Goal: Navigation & Orientation: Find specific page/section

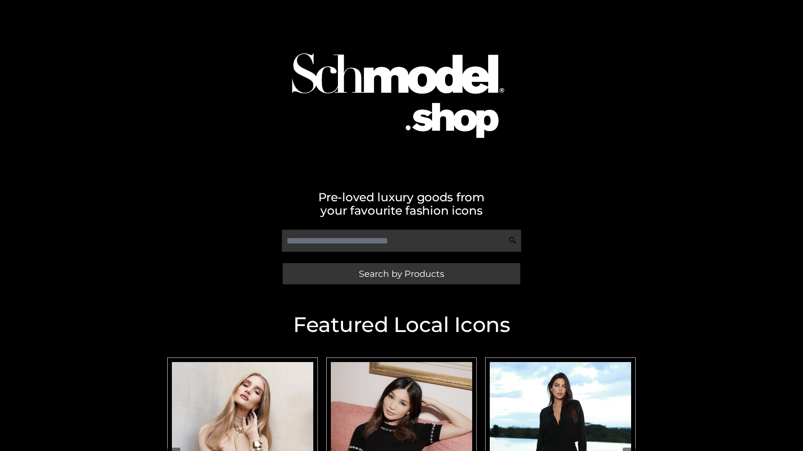
click at [401, 274] on span "Search by Products" at bounding box center [401, 274] width 85 height 9
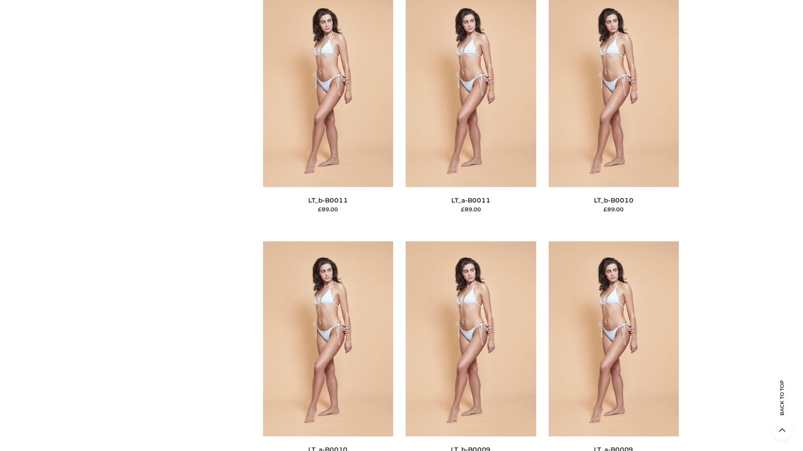
scroll to position [3754, 0]
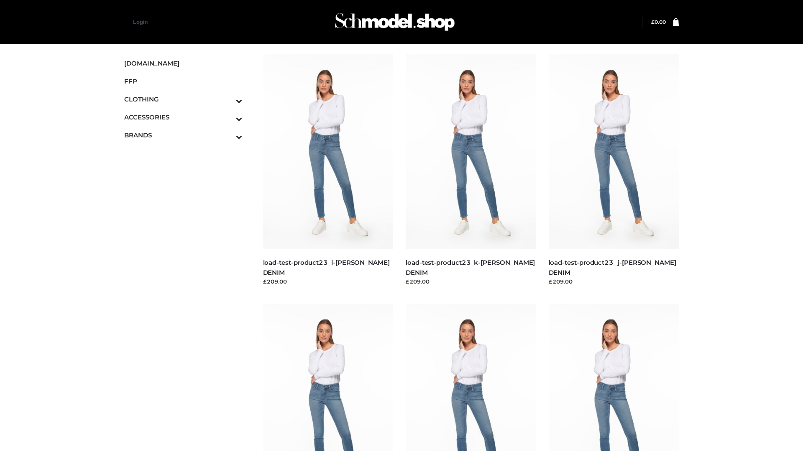
scroll to position [733, 0]
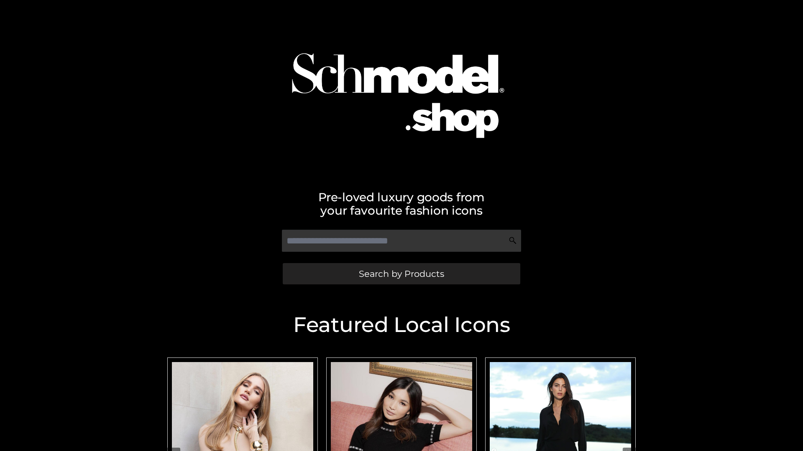
click at [401, 274] on span "Search by Products" at bounding box center [401, 274] width 85 height 9
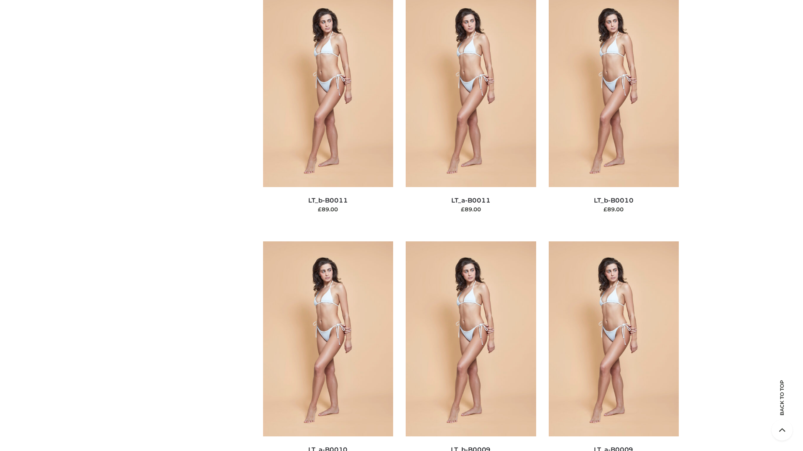
scroll to position [3754, 0]
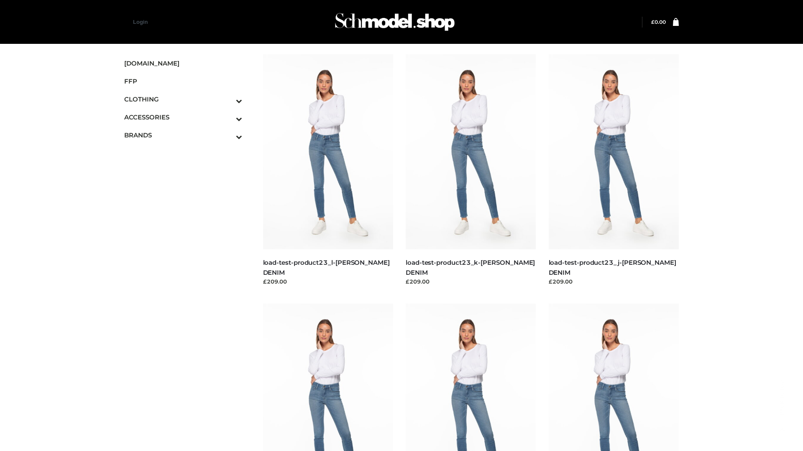
scroll to position [733, 0]
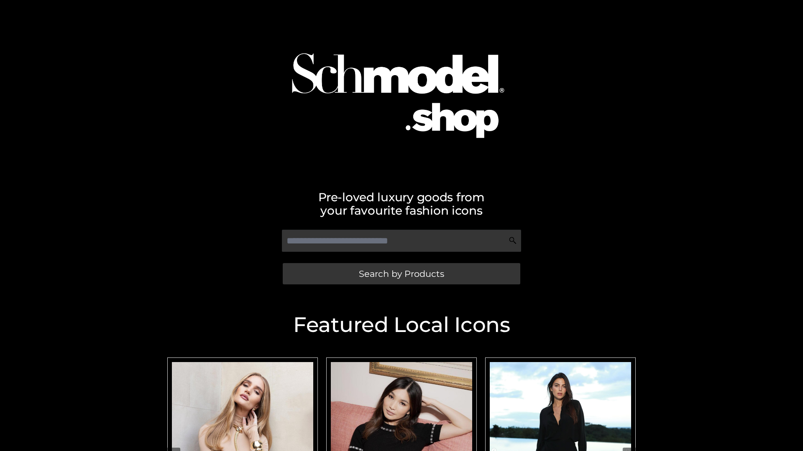
click at [401, 274] on span "Search by Products" at bounding box center [401, 274] width 85 height 9
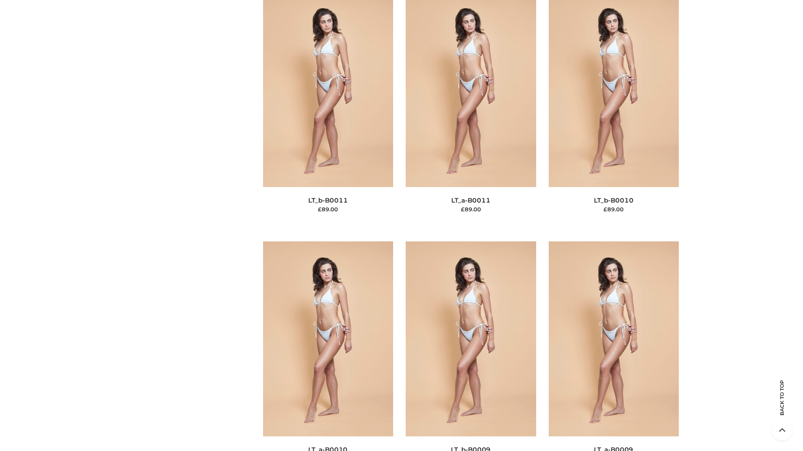
scroll to position [3754, 0]
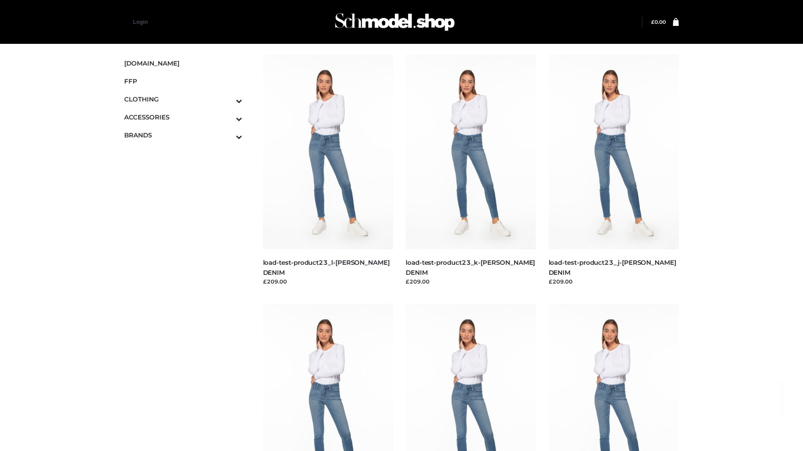
scroll to position [733, 0]
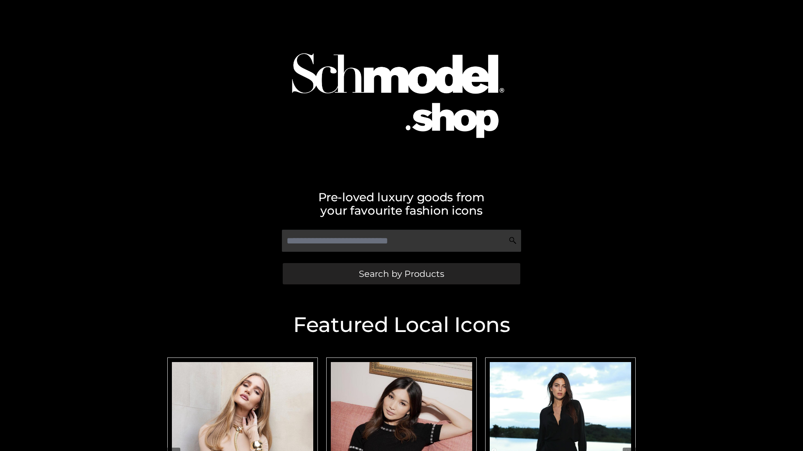
click at [401, 274] on span "Search by Products" at bounding box center [401, 274] width 85 height 9
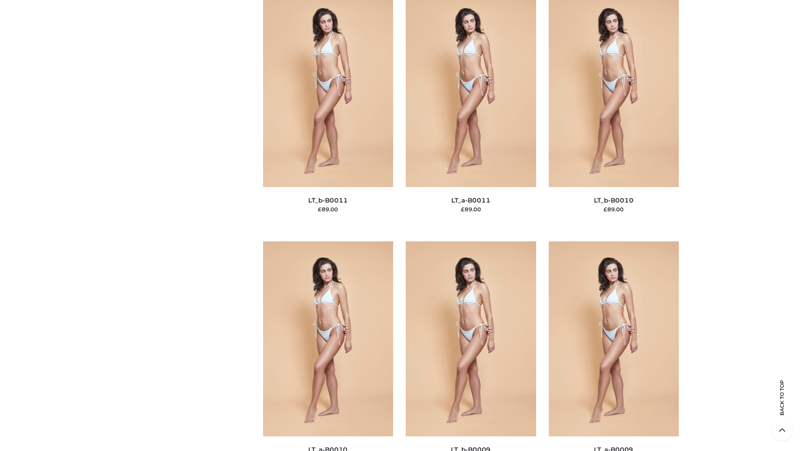
scroll to position [3754, 0]
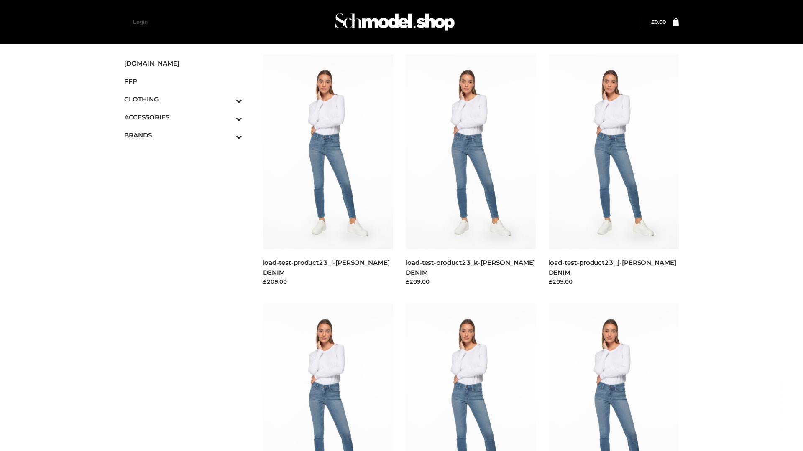
scroll to position [733, 0]
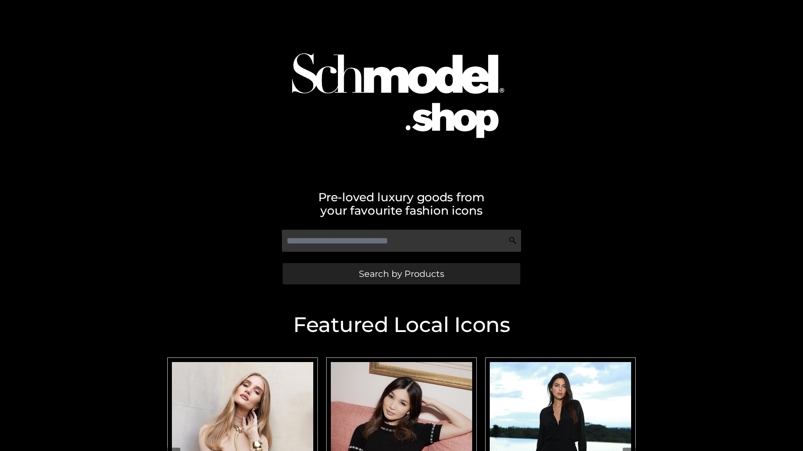
click at [401, 274] on span "Search by Products" at bounding box center [401, 274] width 85 height 9
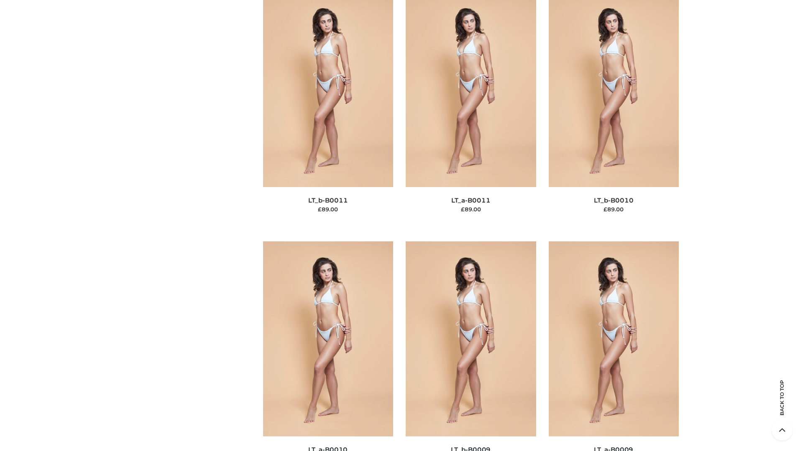
scroll to position [3754, 0]
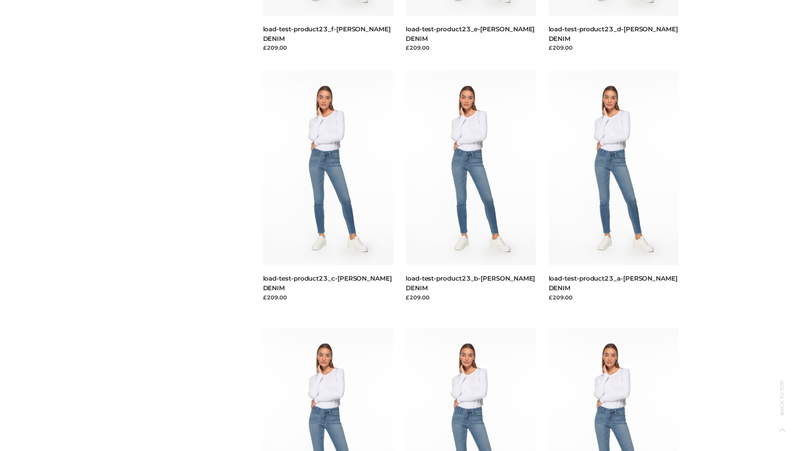
scroll to position [733, 0]
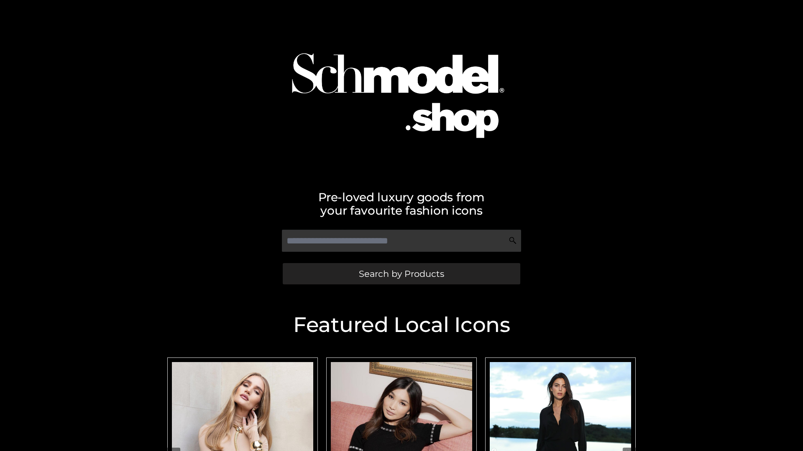
click at [401, 274] on span "Search by Products" at bounding box center [401, 274] width 85 height 9
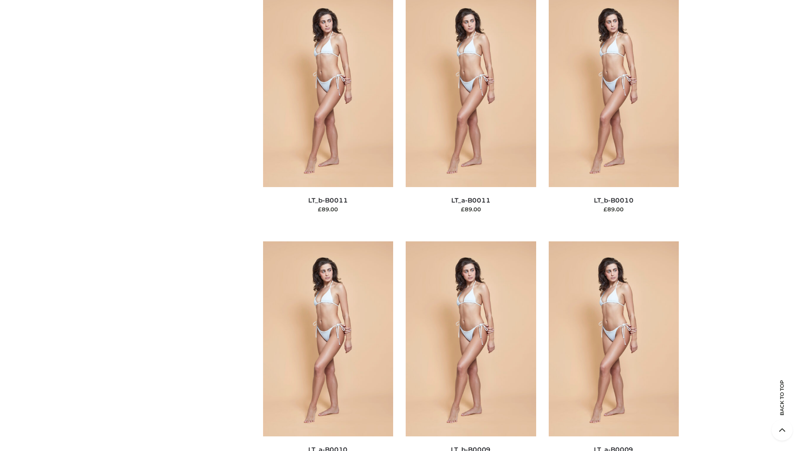
scroll to position [3754, 0]
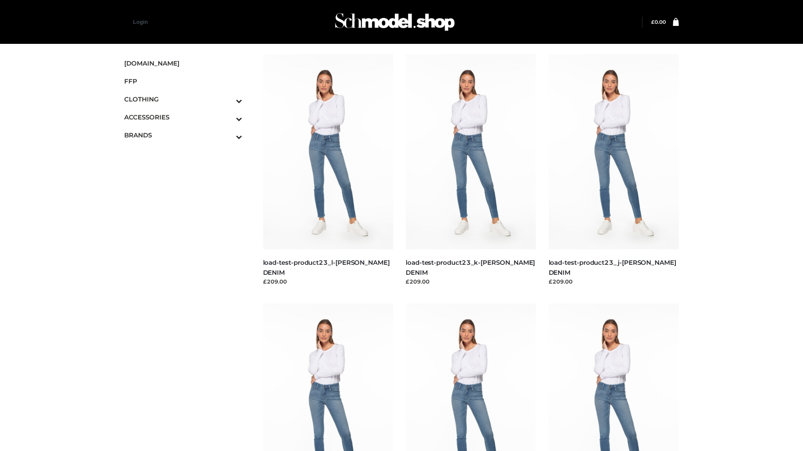
scroll to position [733, 0]
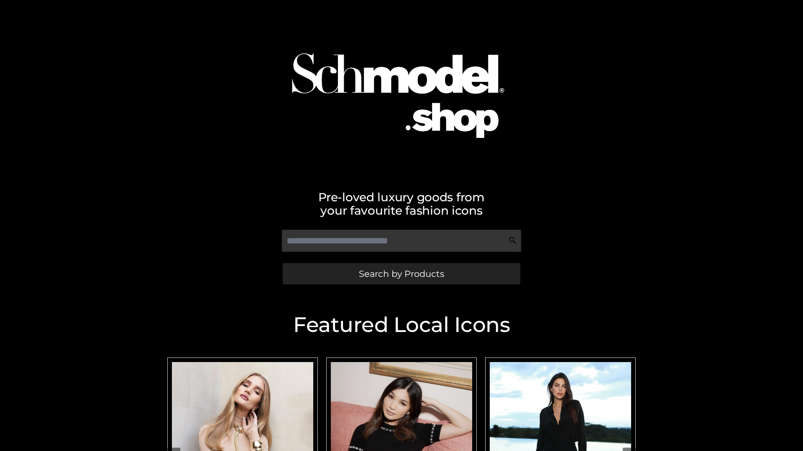
click at [401, 274] on span "Search by Products" at bounding box center [401, 274] width 85 height 9
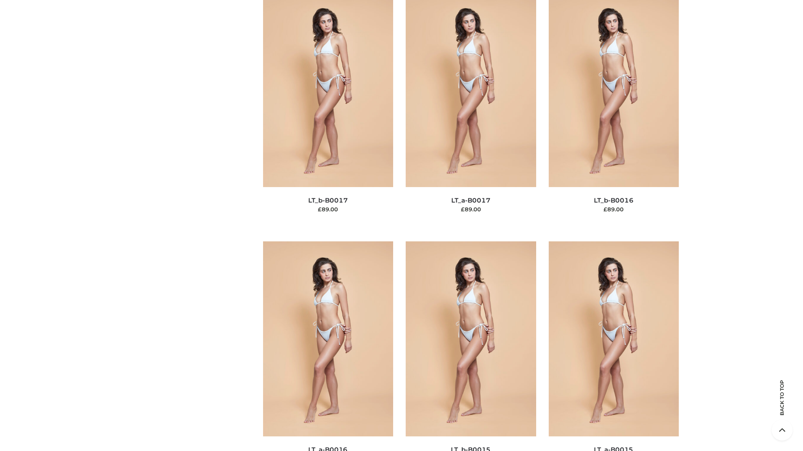
scroll to position [2747, 0]
